Goal: Entertainment & Leisure: Consume media (video, audio)

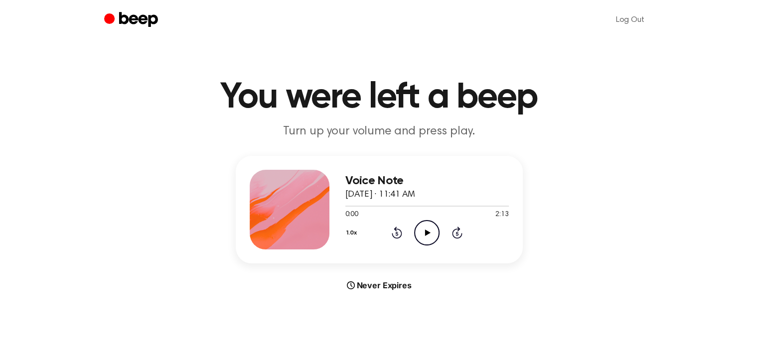
click at [428, 234] on icon "Play Audio" at bounding box center [426, 232] width 25 height 25
click at [431, 231] on icon "Pause Audio" at bounding box center [426, 232] width 25 height 25
click at [429, 232] on icon at bounding box center [427, 233] width 5 height 6
click at [423, 235] on icon "Play Audio" at bounding box center [426, 232] width 25 height 25
click at [423, 235] on icon "Pause Audio" at bounding box center [426, 232] width 25 height 25
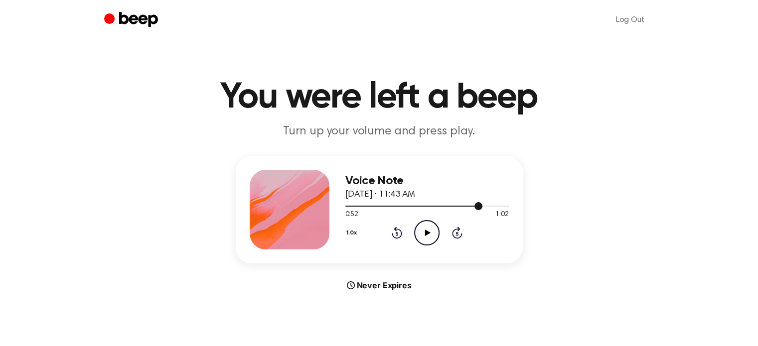
drag, startPoint x: 479, startPoint y: 206, endPoint x: 402, endPoint y: 206, distance: 76.3
click at [402, 206] on div at bounding box center [414, 206] width 138 height 1
drag, startPoint x: 395, startPoint y: 205, endPoint x: 366, endPoint y: 206, distance: 29.4
click at [367, 206] on div at bounding box center [427, 206] width 164 height 8
click at [433, 235] on icon "Play Audio" at bounding box center [426, 232] width 25 height 25
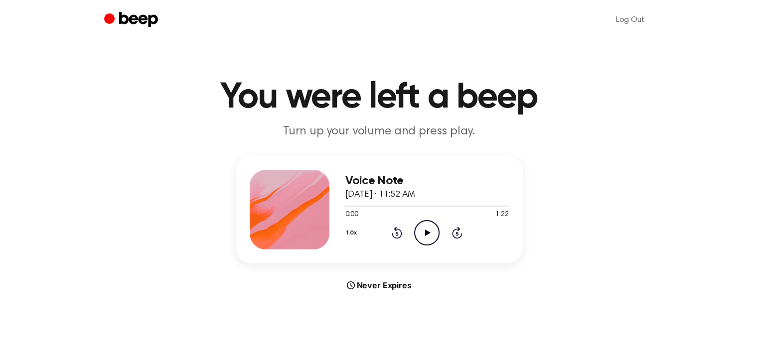
click at [429, 225] on icon "Play Audio" at bounding box center [426, 232] width 25 height 25
click at [429, 237] on icon "Play Audio" at bounding box center [426, 232] width 25 height 25
